Goal: Transaction & Acquisition: Purchase product/service

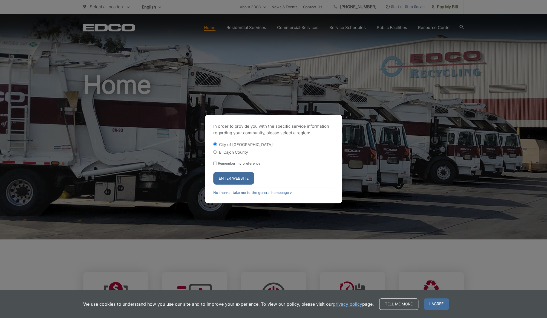
click at [229, 152] on label "El Cajon County" at bounding box center [233, 152] width 29 height 5
click at [217, 152] on input "El Cajon County" at bounding box center [215, 152] width 4 height 4
radio input "true"
click at [226, 145] on label "City of [GEOGRAPHIC_DATA]" at bounding box center [246, 144] width 54 height 5
click at [217, 145] on input "City of [GEOGRAPHIC_DATA]" at bounding box center [215, 145] width 4 height 4
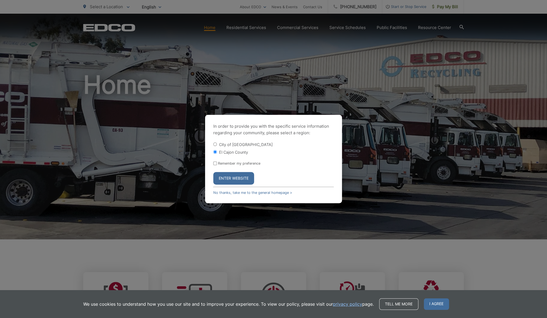
radio input "true"
click at [233, 179] on button "Enter Website" at bounding box center [233, 178] width 41 height 13
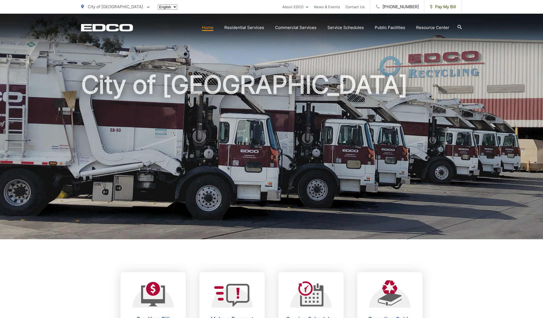
scroll to position [137, 0]
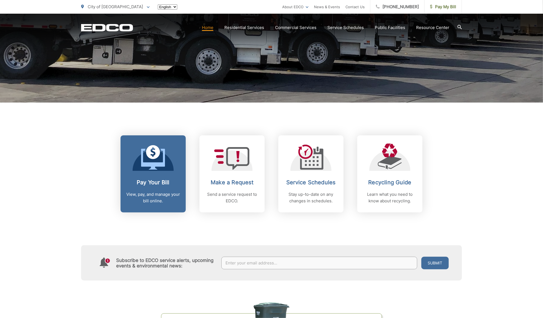
click at [162, 182] on h2 "Pay Your Bill" at bounding box center [153, 182] width 54 height 7
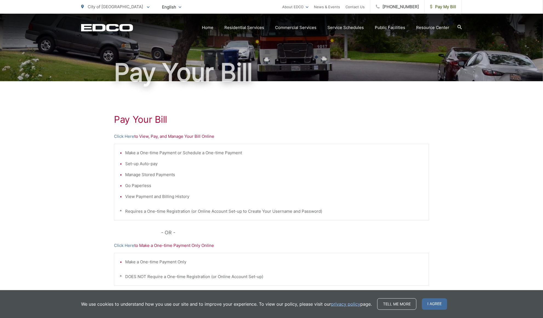
scroll to position [71, 0]
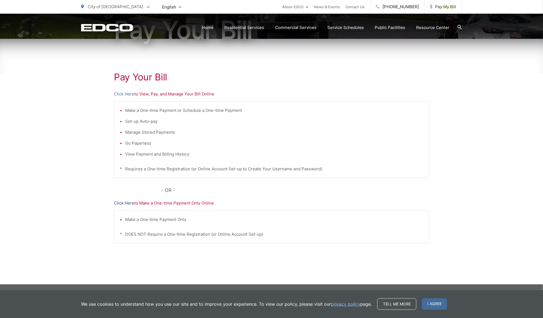
click at [126, 203] on link "Click Here" at bounding box center [124, 203] width 20 height 7
